Goal: Information Seeking & Learning: Learn about a topic

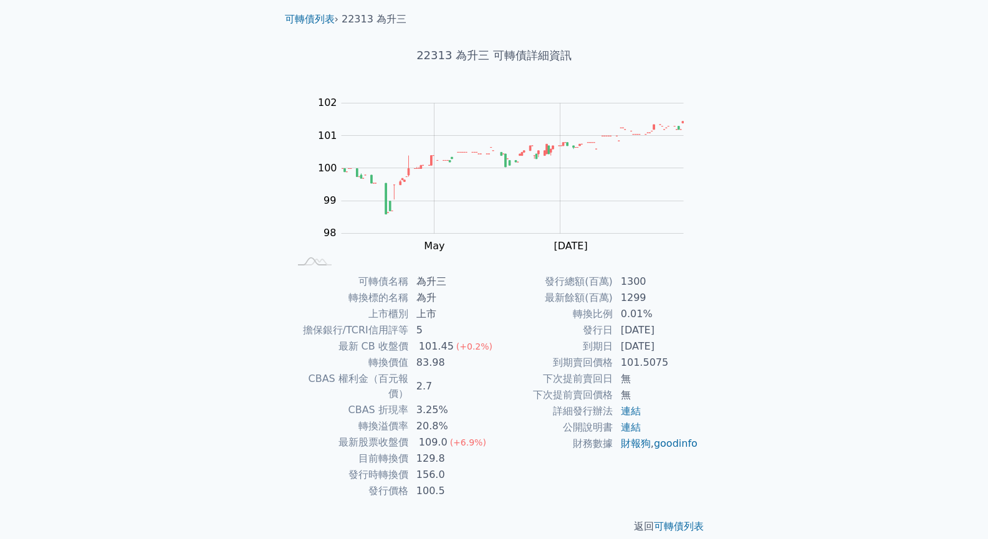
scroll to position [38, 0]
drag, startPoint x: 382, startPoint y: 475, endPoint x: 393, endPoint y: 472, distance: 12.2
click at [393, 483] on td "發行價格" at bounding box center [349, 491] width 119 height 16
drag, startPoint x: 395, startPoint y: 469, endPoint x: 402, endPoint y: 458, distance: 14.0
click at [401, 459] on tbody "可轉債名稱 為升三 轉換標的名稱 為升 上市櫃別 上市 擔保銀行/TCRI信用評等 5 最新 CB 收盤價 101.45 (+0.2%) 轉換價值 83.98…" at bounding box center [392, 387] width 204 height 226
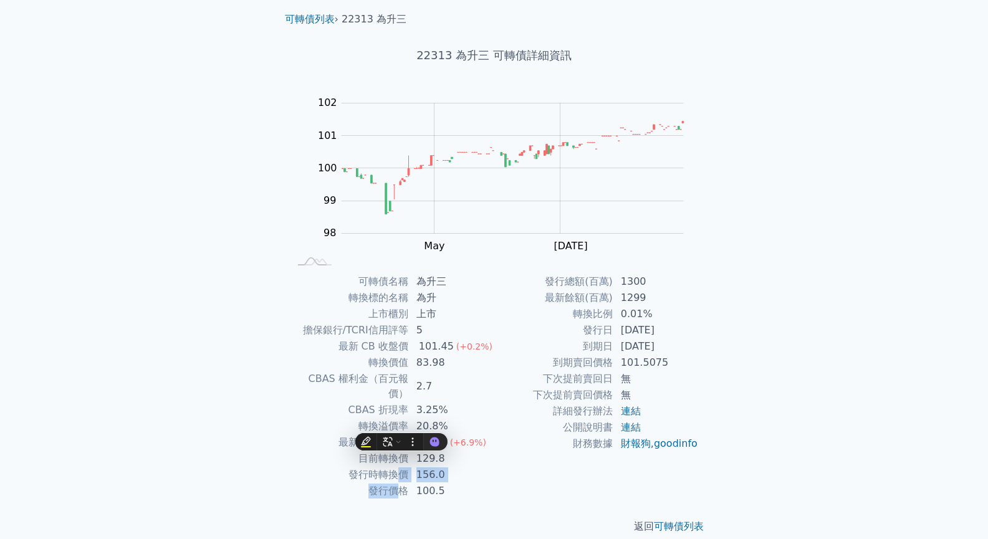
click at [402, 467] on td "發行時轉換價" at bounding box center [349, 475] width 119 height 16
click at [636, 426] on link "連結" at bounding box center [631, 427] width 20 height 12
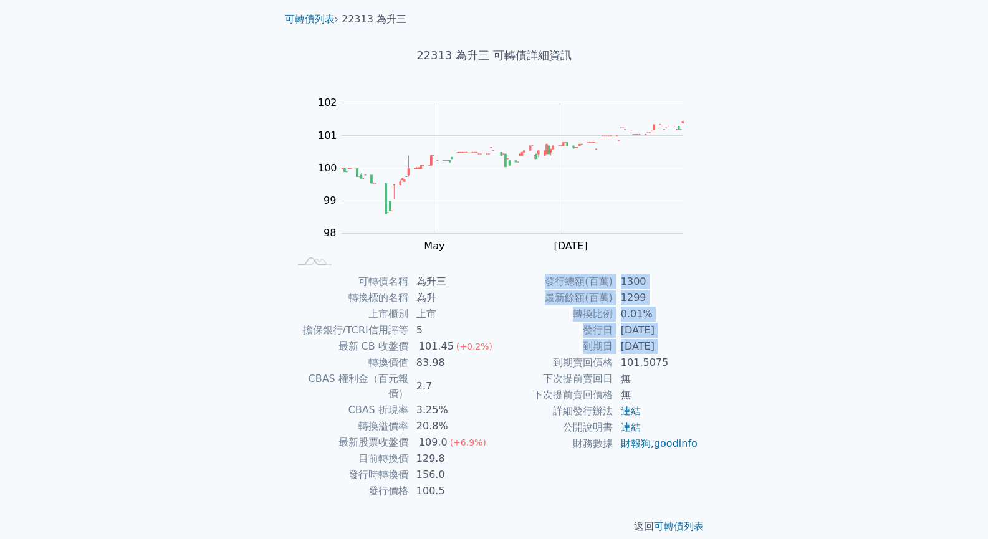
drag, startPoint x: 557, startPoint y: 366, endPoint x: 709, endPoint y: 365, distance: 152.1
click at [709, 365] on div "可轉債名稱 為升三 轉換標的名稱 為升 上市櫃別 上市 擔保銀行/TCRI信用評等 5 最新 CB 收盤價 101.45 (+0.2%) 轉換價值 83.98…" at bounding box center [494, 387] width 439 height 226
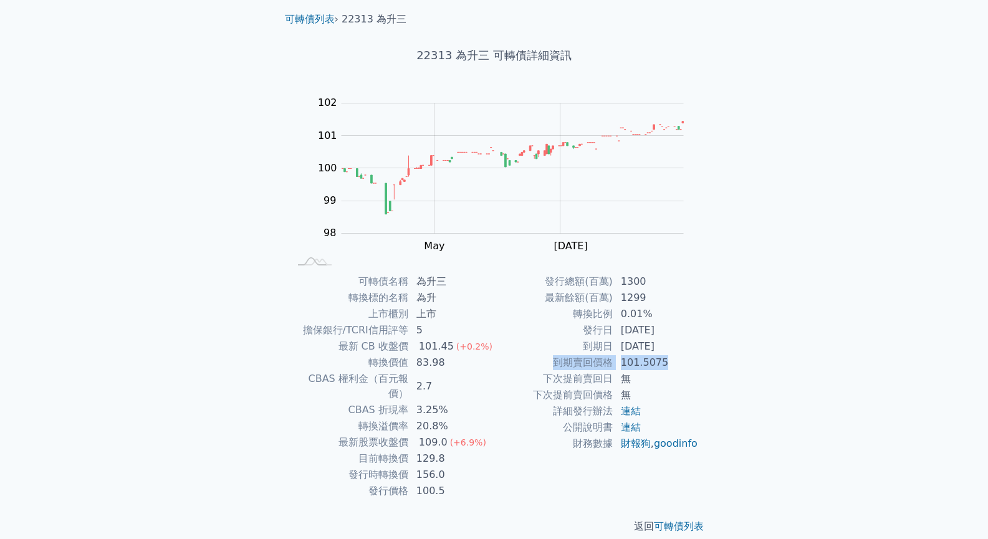
drag, startPoint x: 541, startPoint y: 360, endPoint x: 675, endPoint y: 360, distance: 133.4
click at [673, 360] on tr "到期賣回價格 101.5075" at bounding box center [596, 363] width 204 height 16
click at [677, 360] on td "101.5075" at bounding box center [655, 363] width 85 height 16
click at [633, 414] on link "連結" at bounding box center [631, 411] width 20 height 12
